Goal: Task Accomplishment & Management: Manage account settings

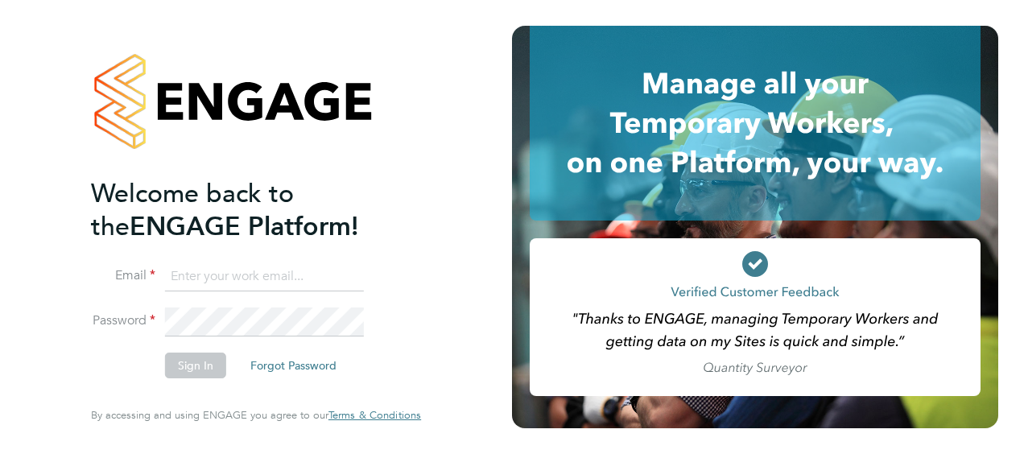
type input "[PERSON_NAME][EMAIL_ADDRESS][DOMAIN_NAME]"
click at [199, 362] on button "Sign In" at bounding box center [195, 366] width 61 height 26
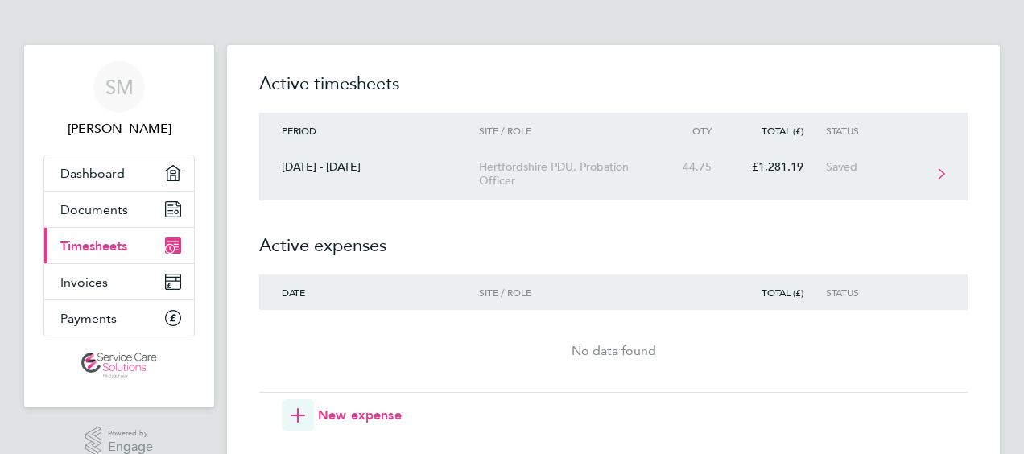
click at [721, 171] on div "44.75" at bounding box center [698, 167] width 71 height 14
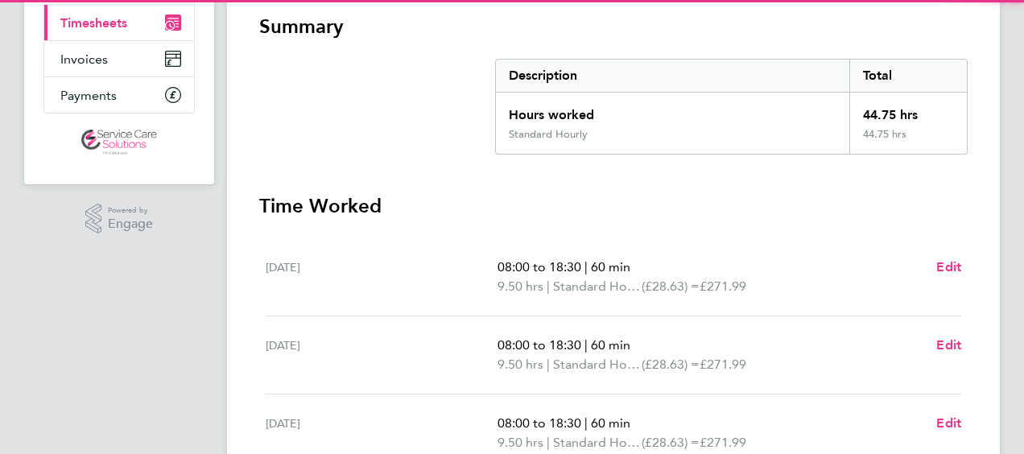
scroll to position [655, 0]
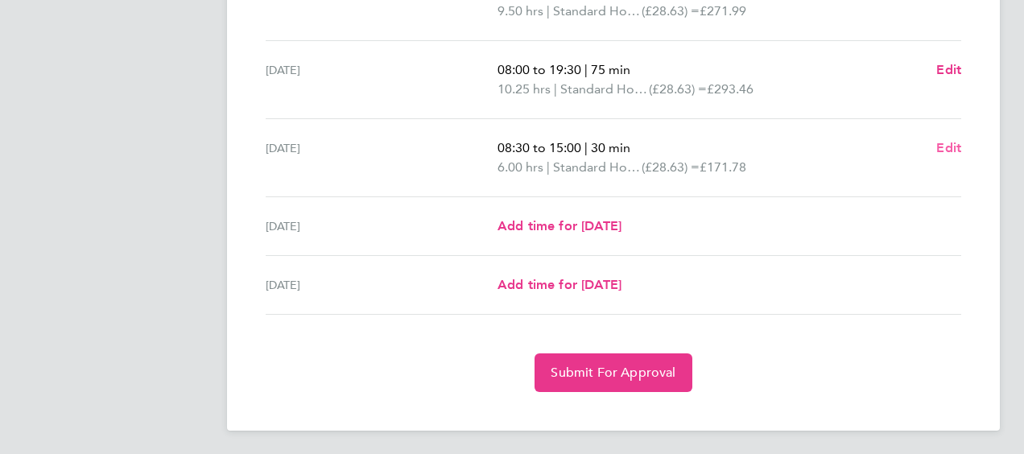
click at [947, 145] on span "Edit" at bounding box center [948, 147] width 25 height 15
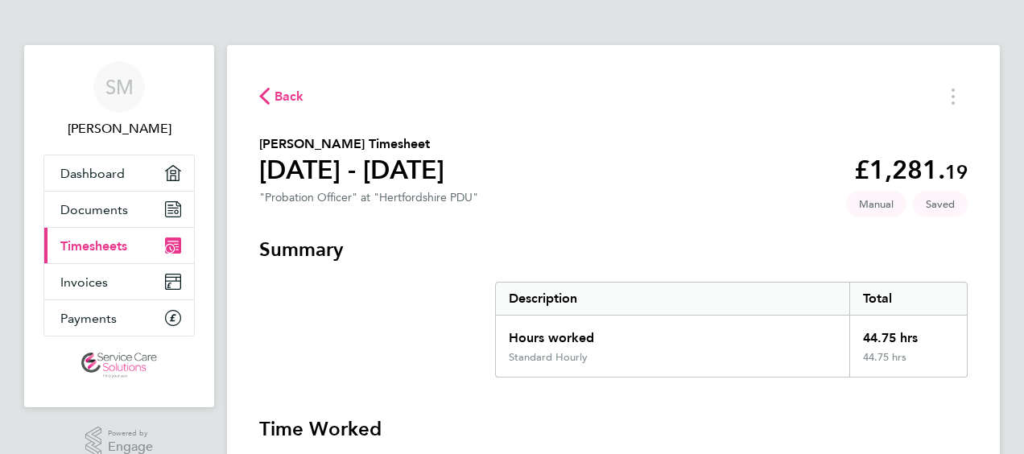
select select "30"
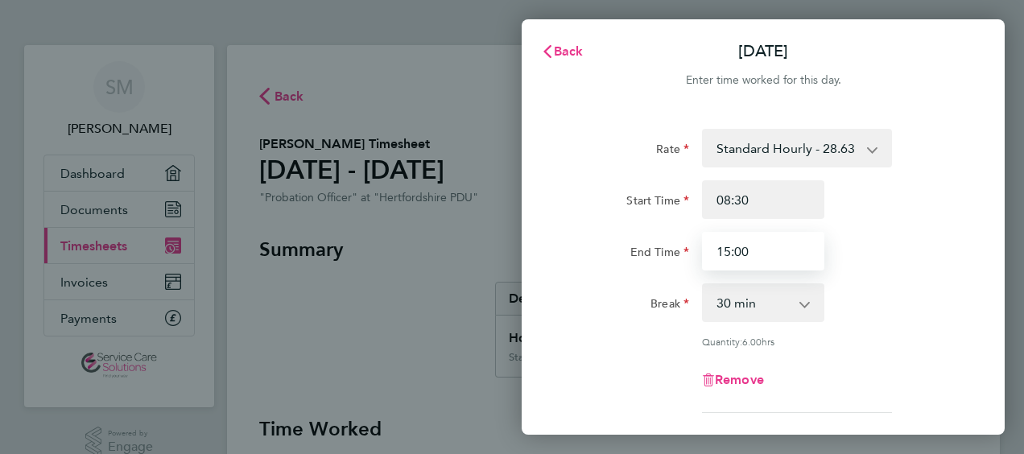
drag, startPoint x: 764, startPoint y: 256, endPoint x: 660, endPoint y: 262, distance: 104.0
click at [660, 262] on div "End Time 15:00" at bounding box center [763, 251] width 406 height 39
type input "14:00"
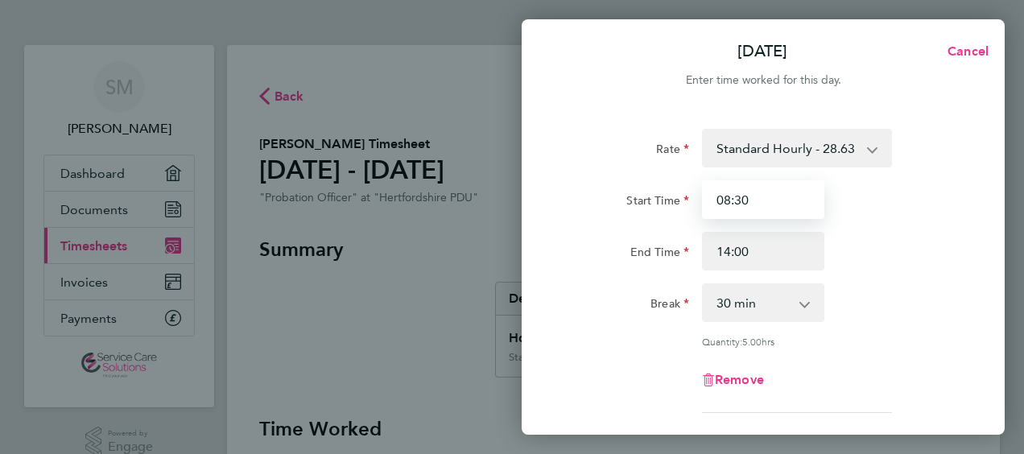
click at [754, 203] on input "08:30" at bounding box center [763, 199] width 122 height 39
type input "08:00"
click at [735, 300] on select "0 min 15 min 30 min 45 min 60 min 75 min 90 min" at bounding box center [754, 302] width 100 height 35
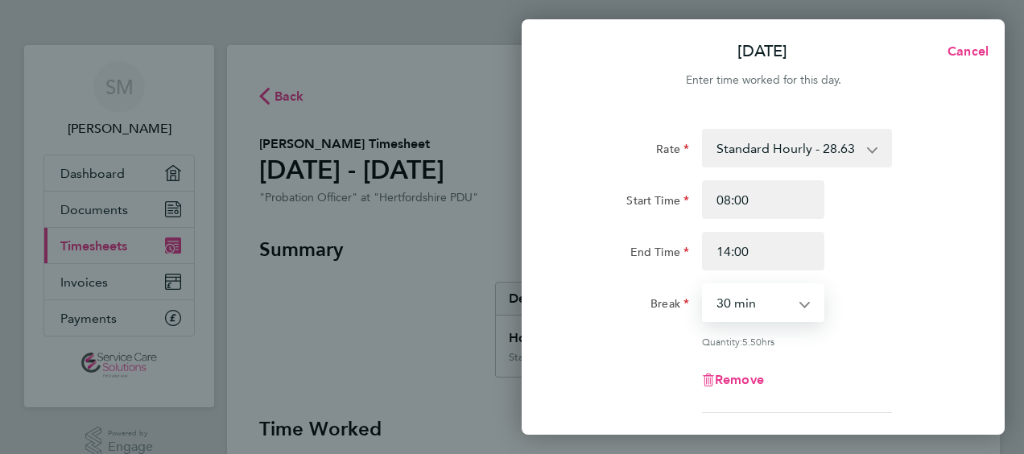
select select "0"
click at [704, 285] on select "0 min 15 min 30 min 45 min 60 min 75 min 90 min" at bounding box center [754, 302] width 100 height 35
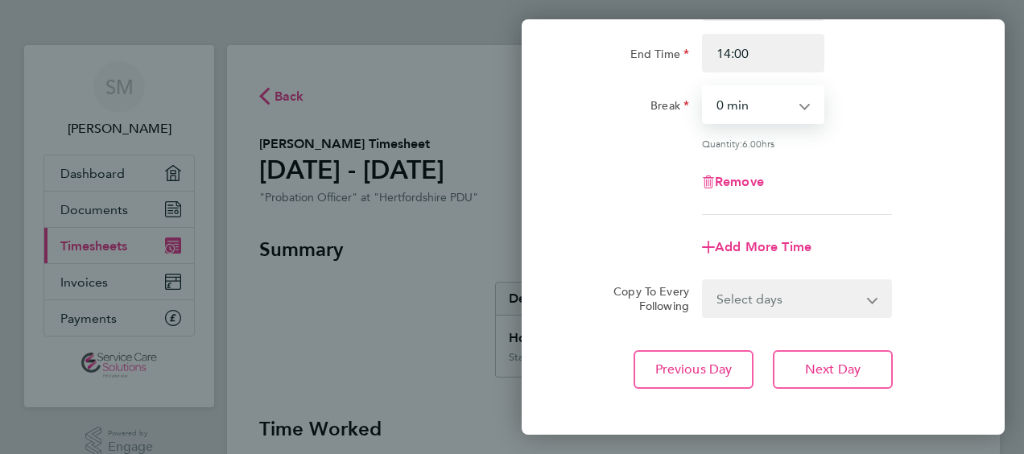
scroll to position [273, 0]
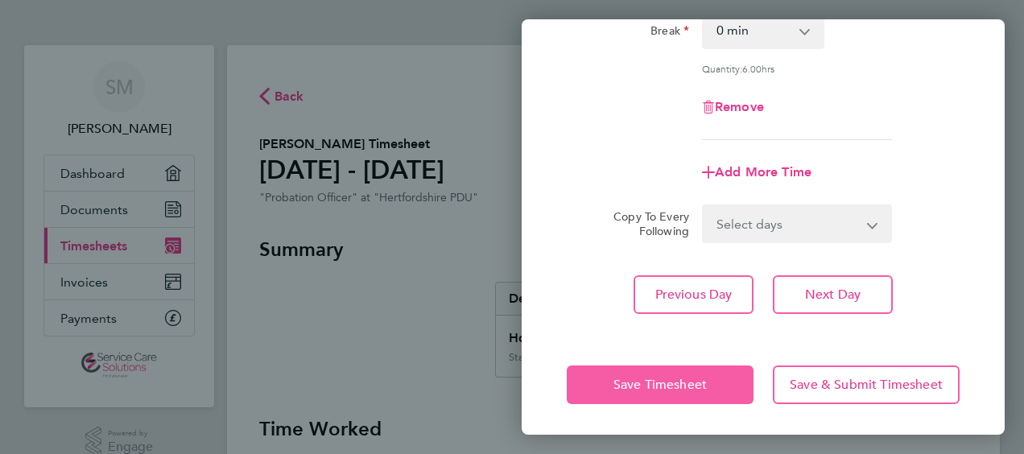
click at [622, 383] on span "Save Timesheet" at bounding box center [660, 385] width 93 height 16
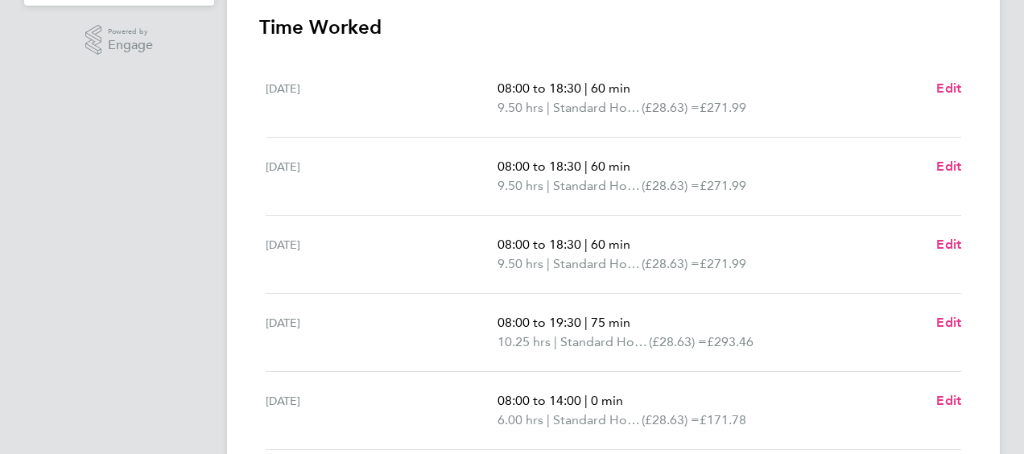
scroll to position [403, 0]
click at [944, 163] on span "Edit" at bounding box center [948, 165] width 25 height 15
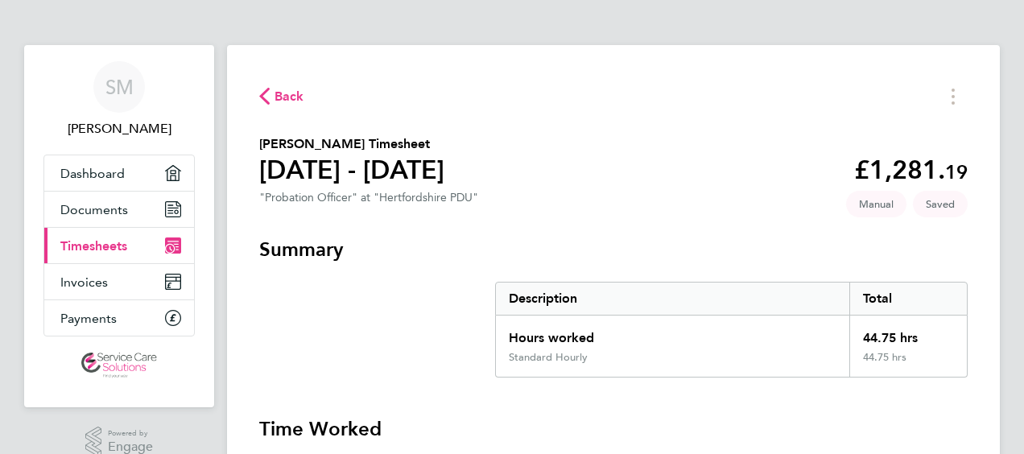
select select "60"
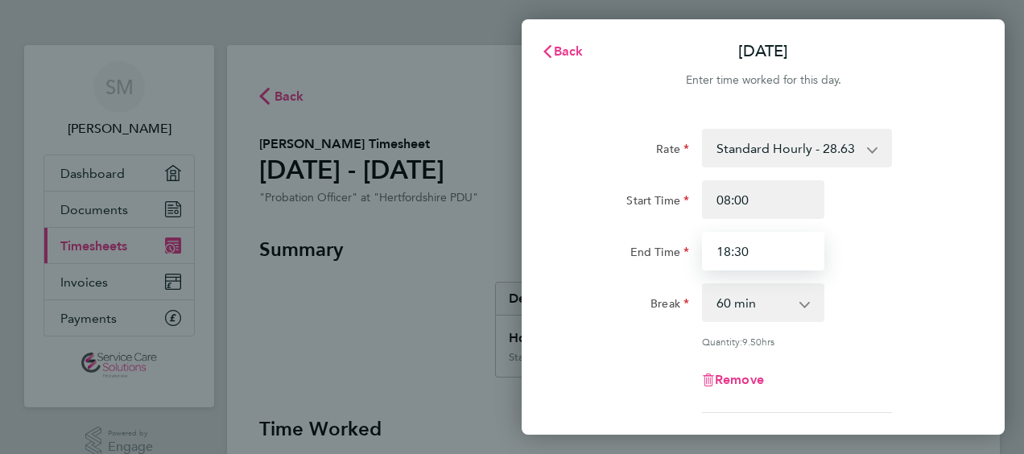
click at [768, 243] on input "18:30" at bounding box center [763, 251] width 122 height 39
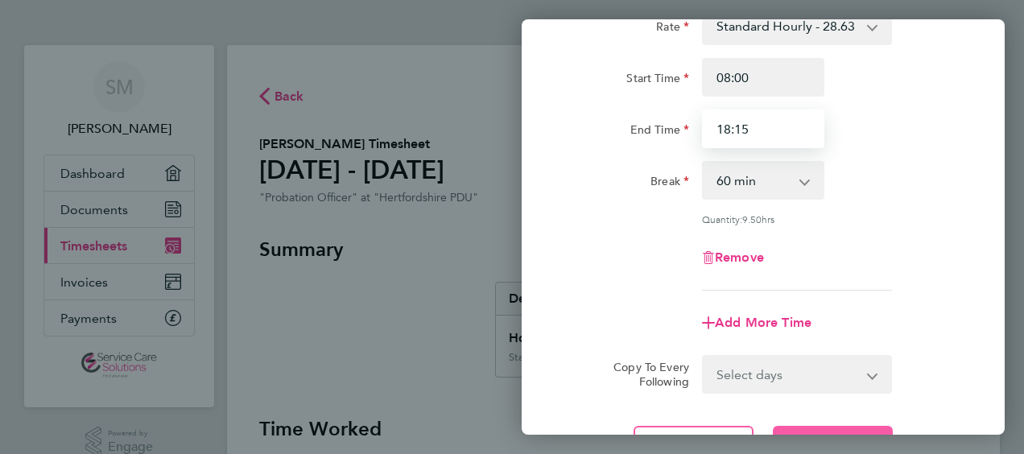
scroll to position [273, 0]
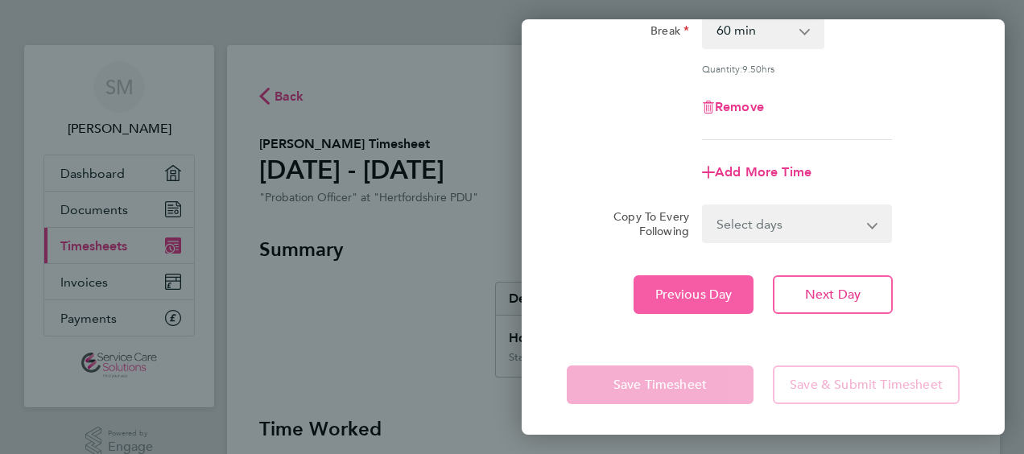
type input "18:15"
click at [650, 297] on button "Previous Day" at bounding box center [694, 294] width 120 height 39
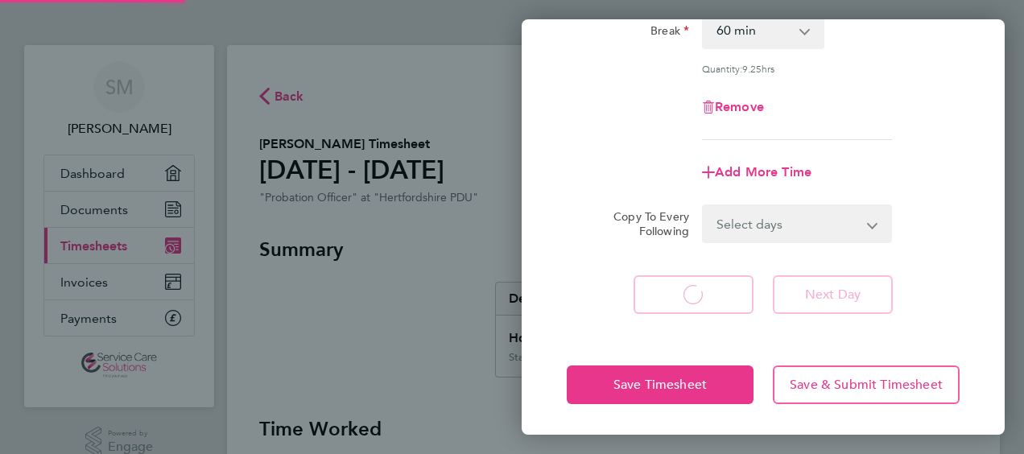
select select "60"
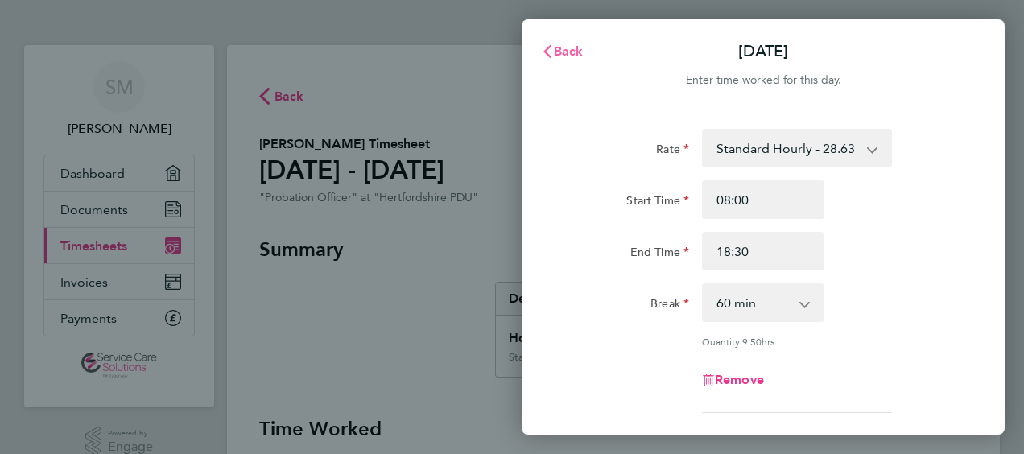
click at [562, 49] on span "Back" at bounding box center [569, 50] width 30 height 15
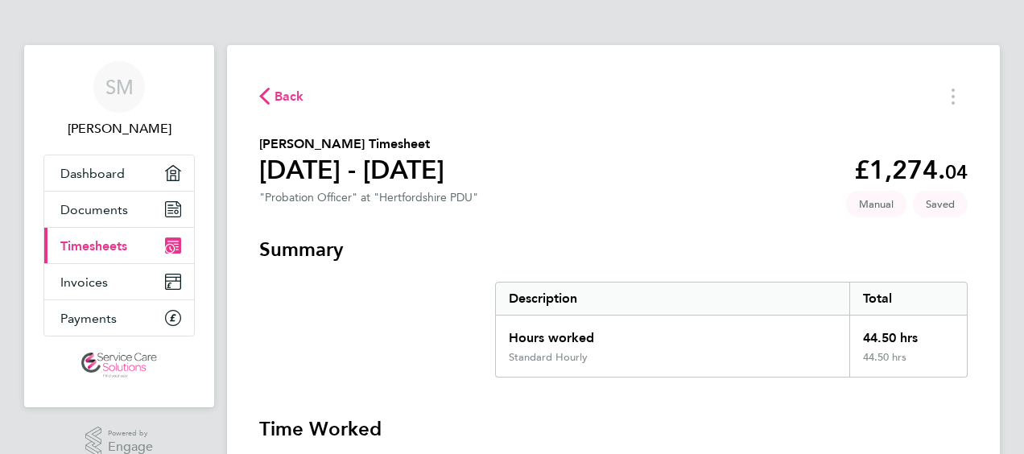
click at [286, 93] on span "Back" at bounding box center [290, 96] width 30 height 19
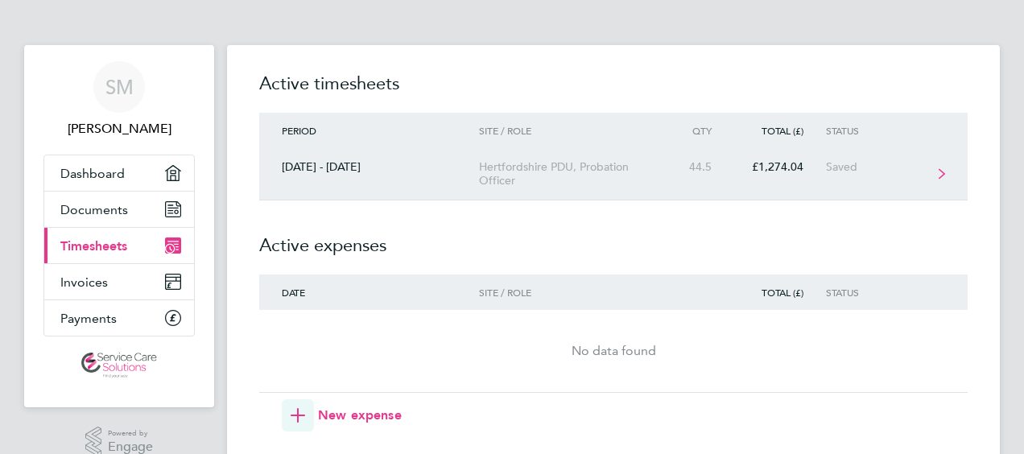
click at [526, 171] on div "Hertfordshire PDU, Probation Officer" at bounding box center [571, 173] width 184 height 27
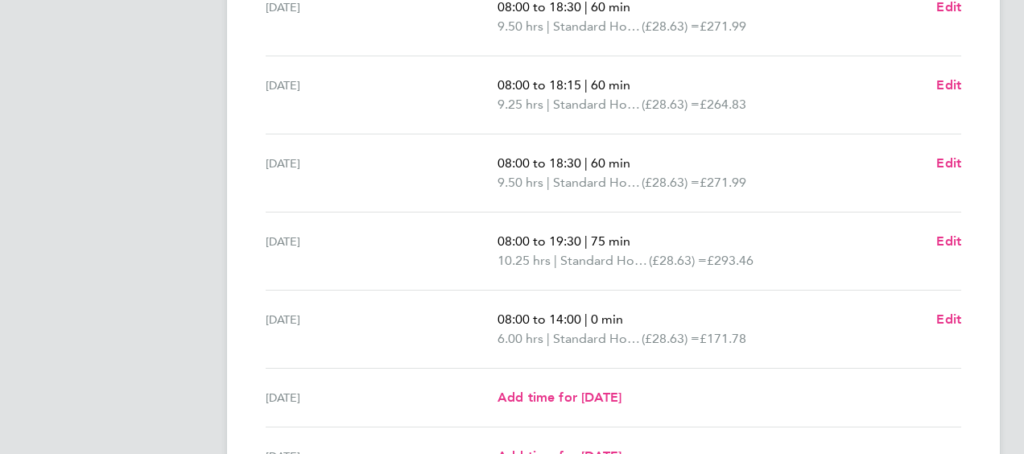
scroll to position [655, 0]
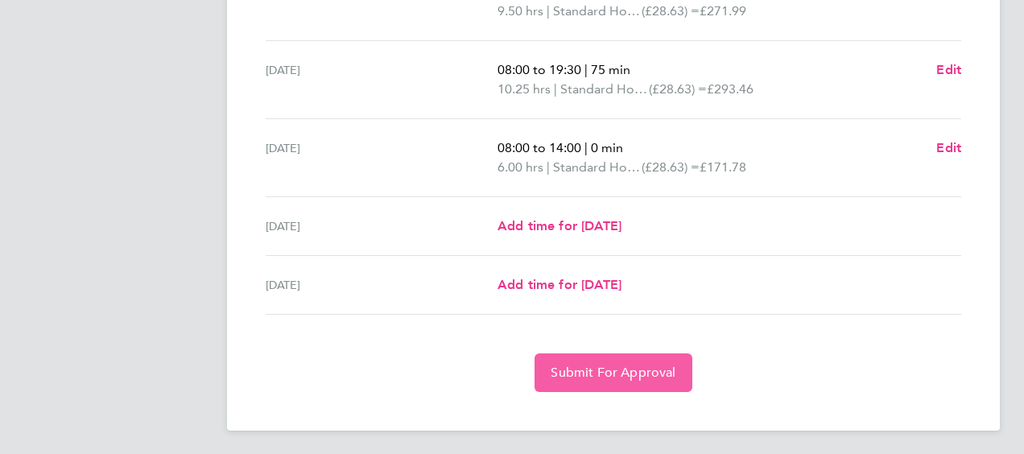
click at [568, 374] on span "Submit For Approval" at bounding box center [613, 373] width 125 height 16
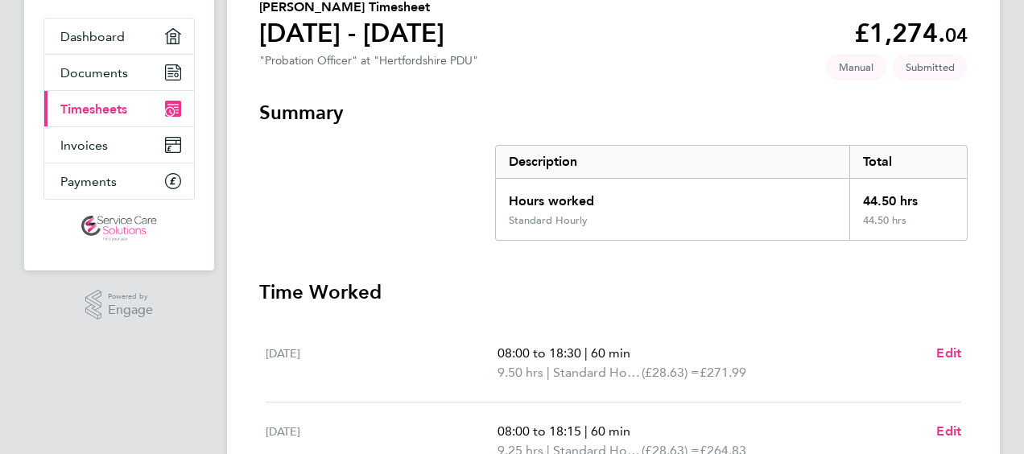
scroll to position [94, 0]
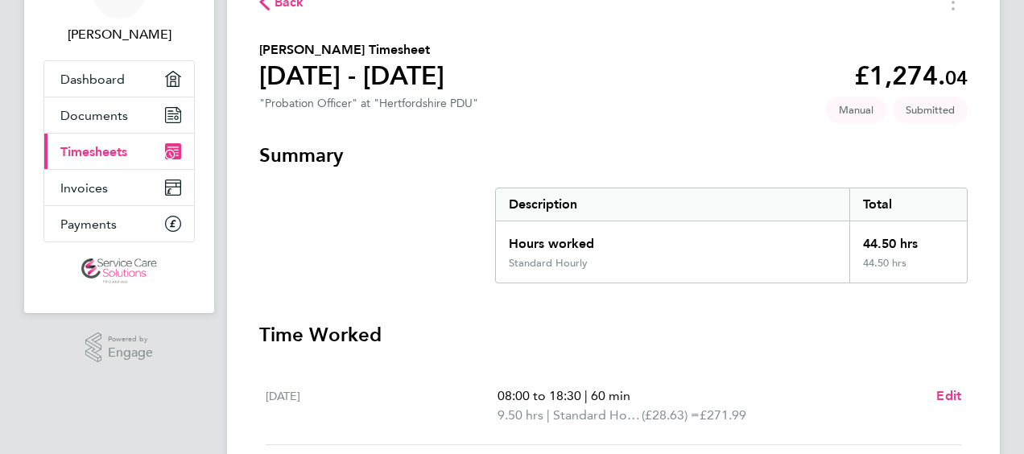
click at [279, 7] on span "Back" at bounding box center [290, 2] width 30 height 19
